Goal: Task Accomplishment & Management: Understand process/instructions

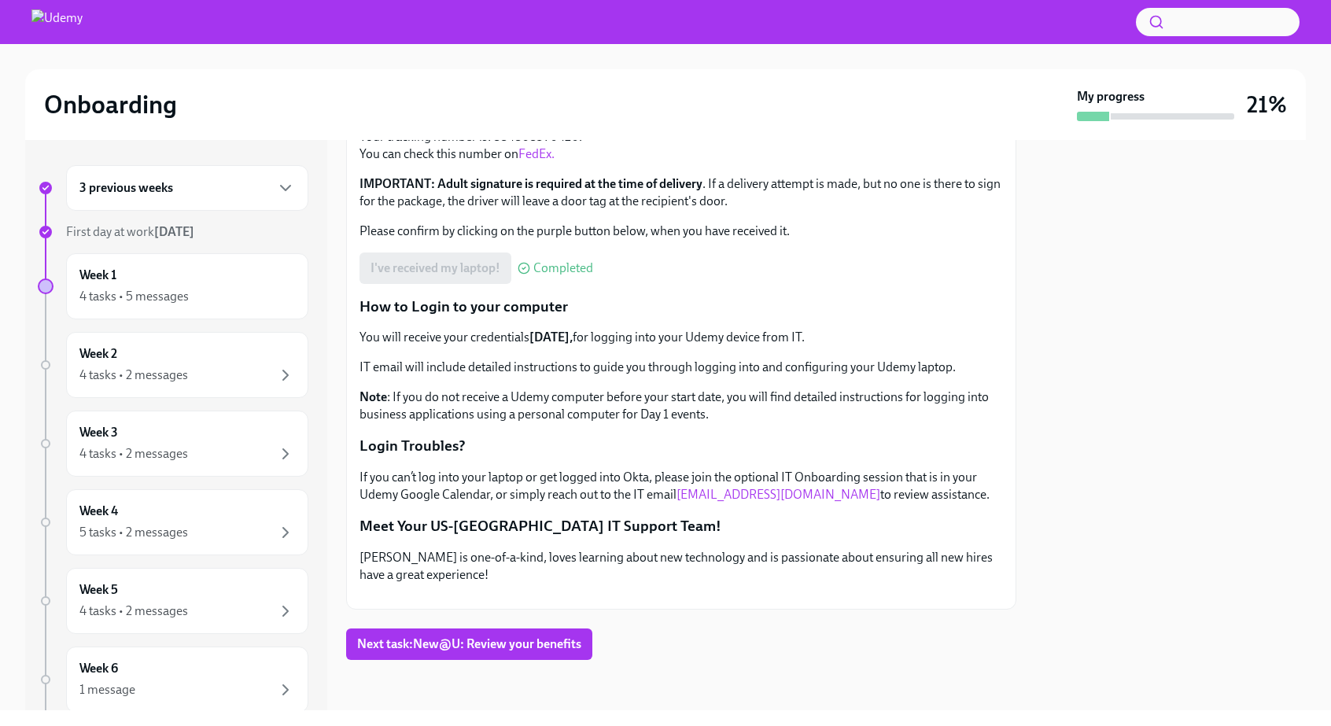
scroll to position [338, 0]
click at [174, 278] on div "Week 1 4 tasks • 5 messages" at bounding box center [187, 286] width 216 height 39
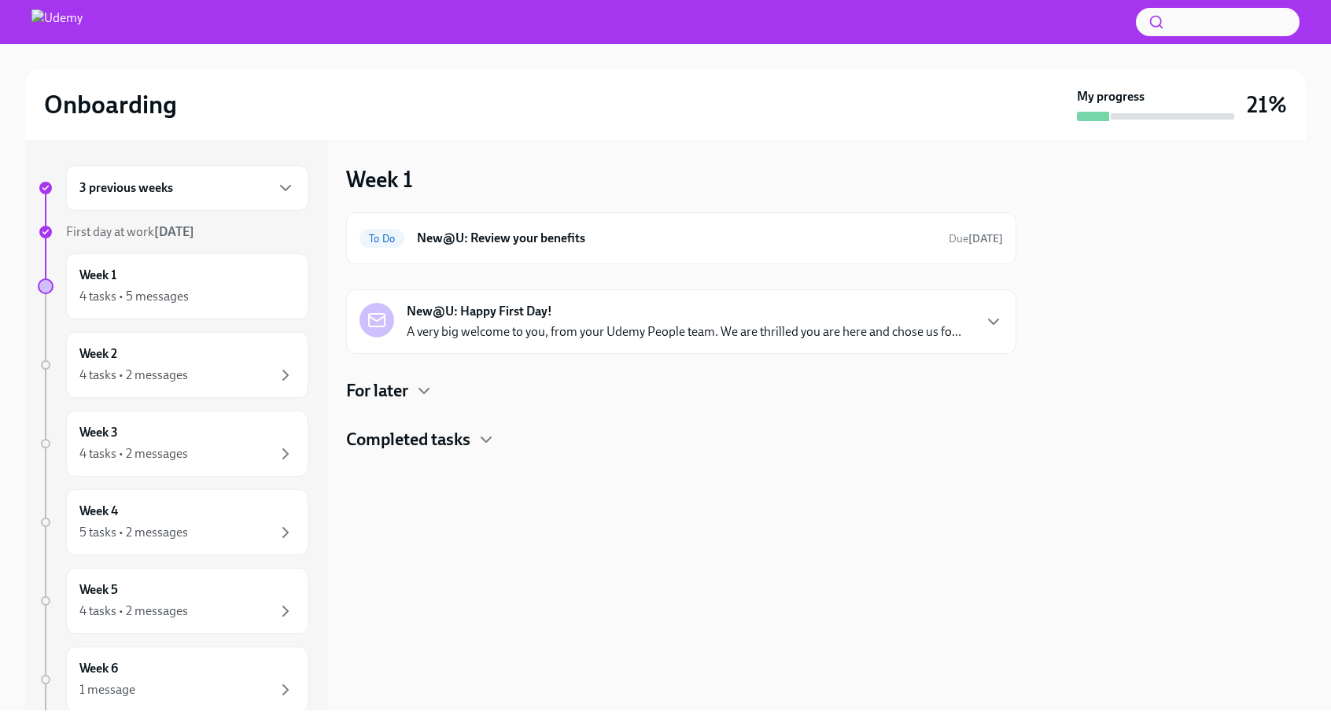
click at [461, 443] on h4 "Completed tasks" at bounding box center [408, 440] width 124 height 24
click at [419, 388] on icon "button" at bounding box center [424, 391] width 19 height 19
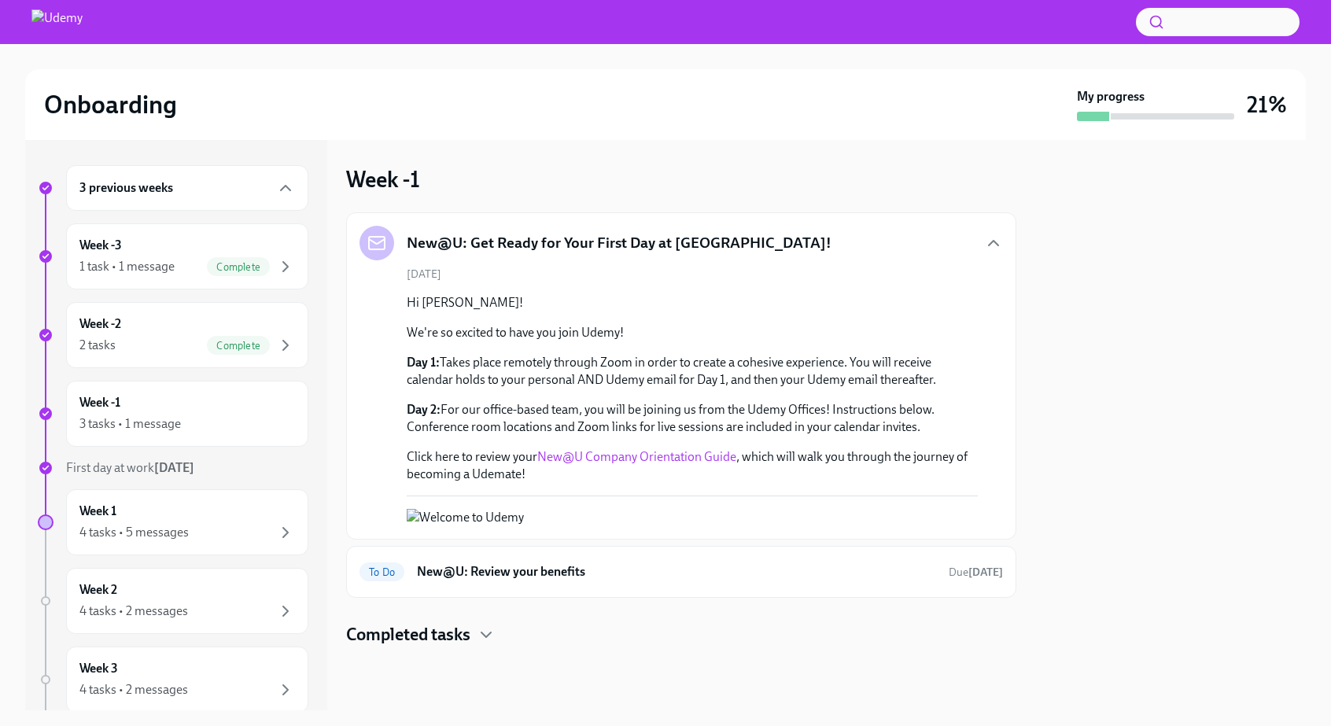
scroll to position [38, 0]
